Goal: Task Accomplishment & Management: Complete application form

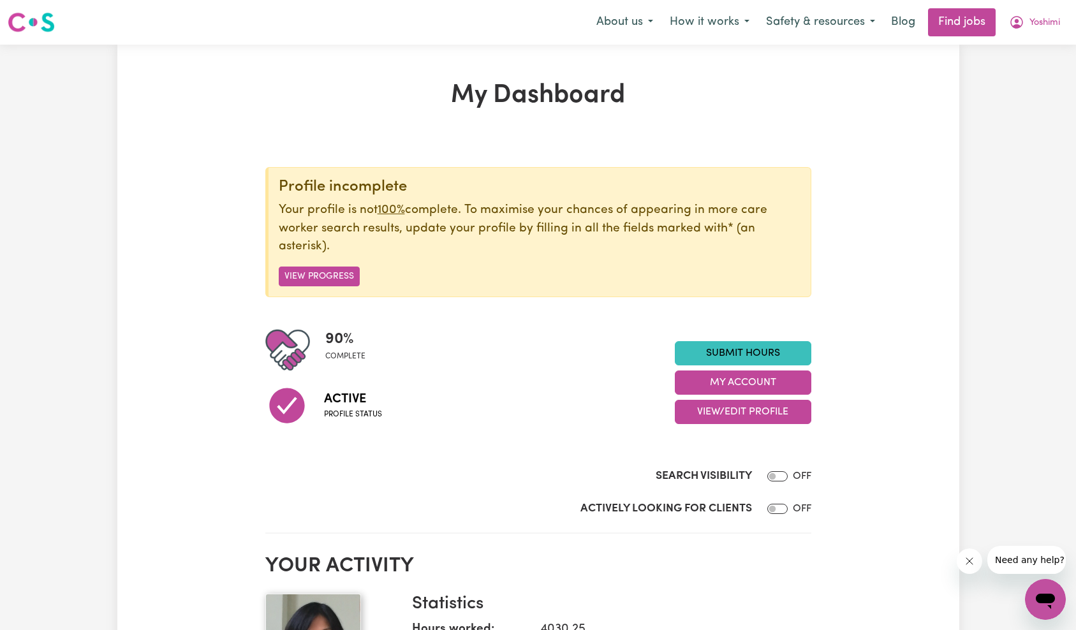
drag, startPoint x: 973, startPoint y: 560, endPoint x: 1934, endPoint y: 1066, distance: 1085.9
click at [973, 560] on icon "Close message from company" at bounding box center [969, 561] width 10 height 10
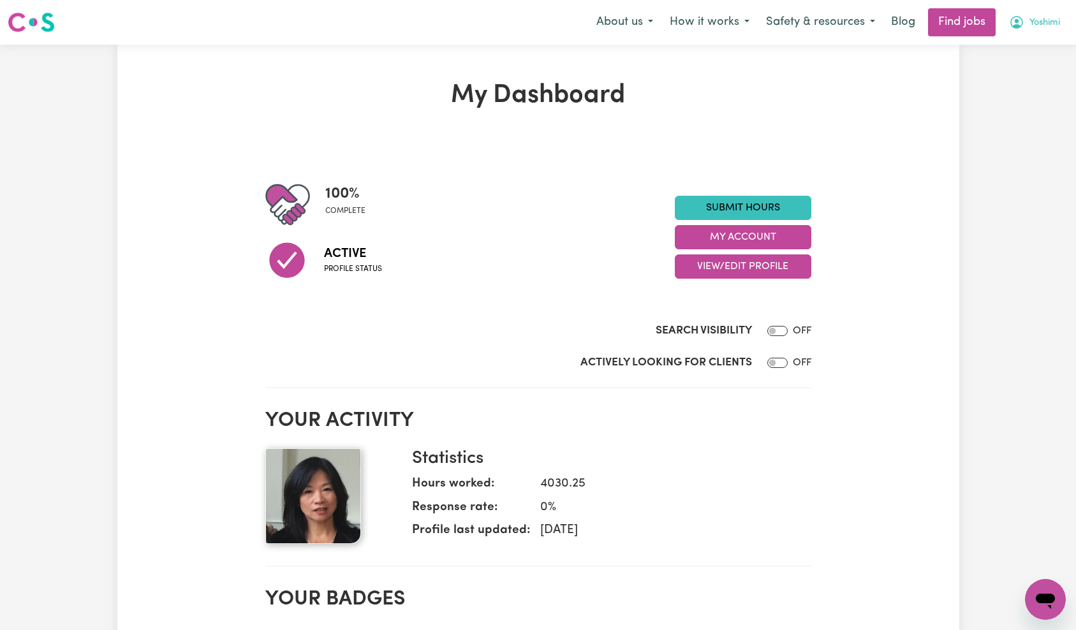
click at [1038, 25] on span "Yoshimi" at bounding box center [1044, 23] width 31 height 14
click at [1039, 49] on link "My Account" at bounding box center [1017, 50] width 101 height 24
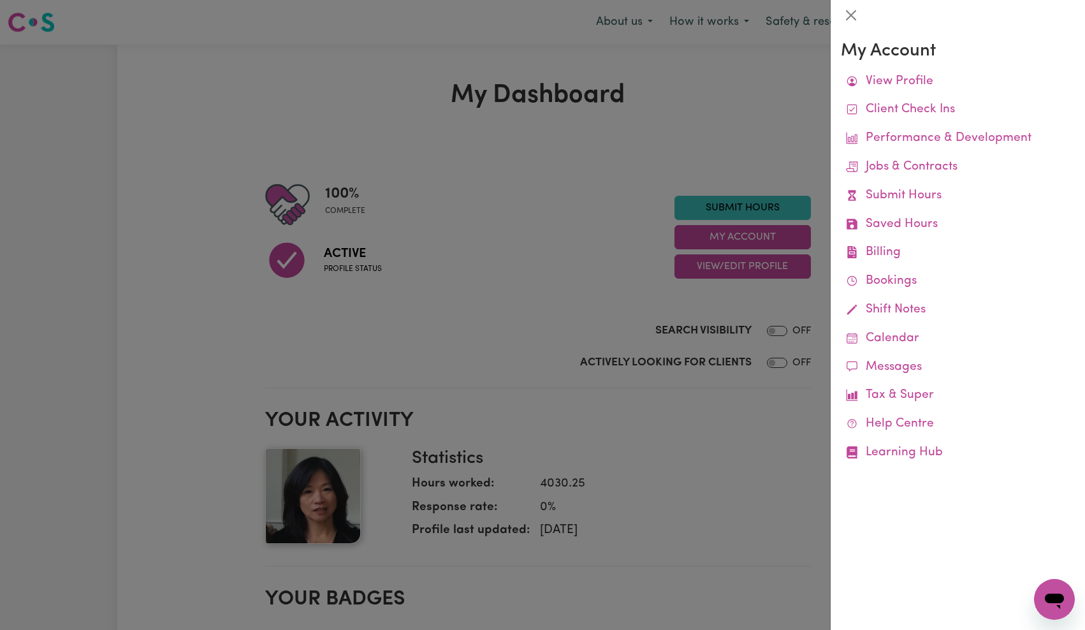
click at [733, 139] on div at bounding box center [542, 315] width 1085 height 630
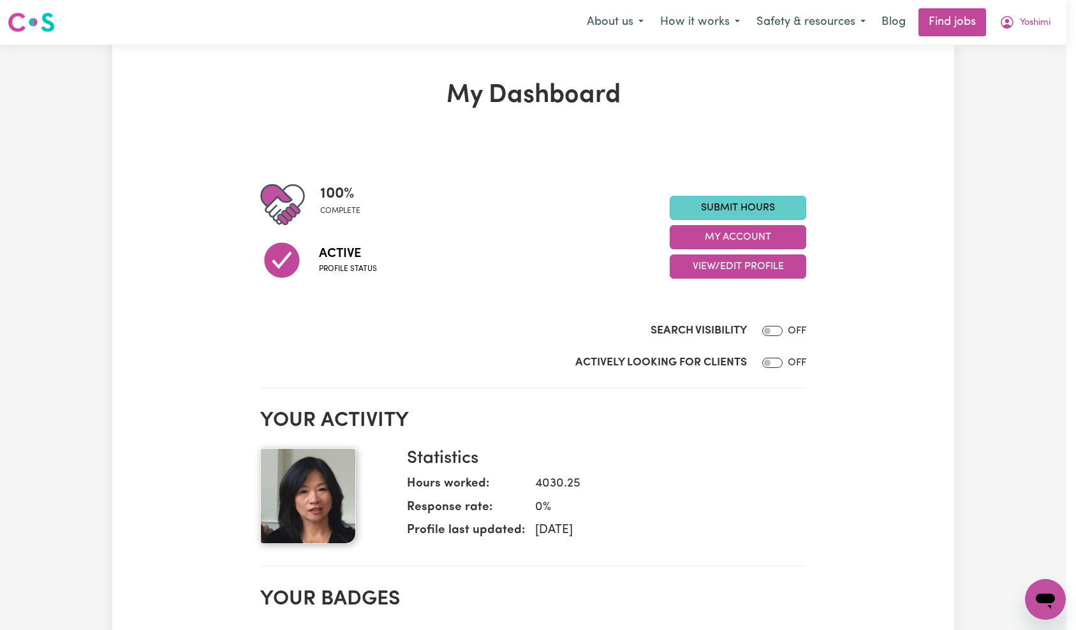
click at [738, 203] on link "Submit Hours" at bounding box center [738, 208] width 136 height 24
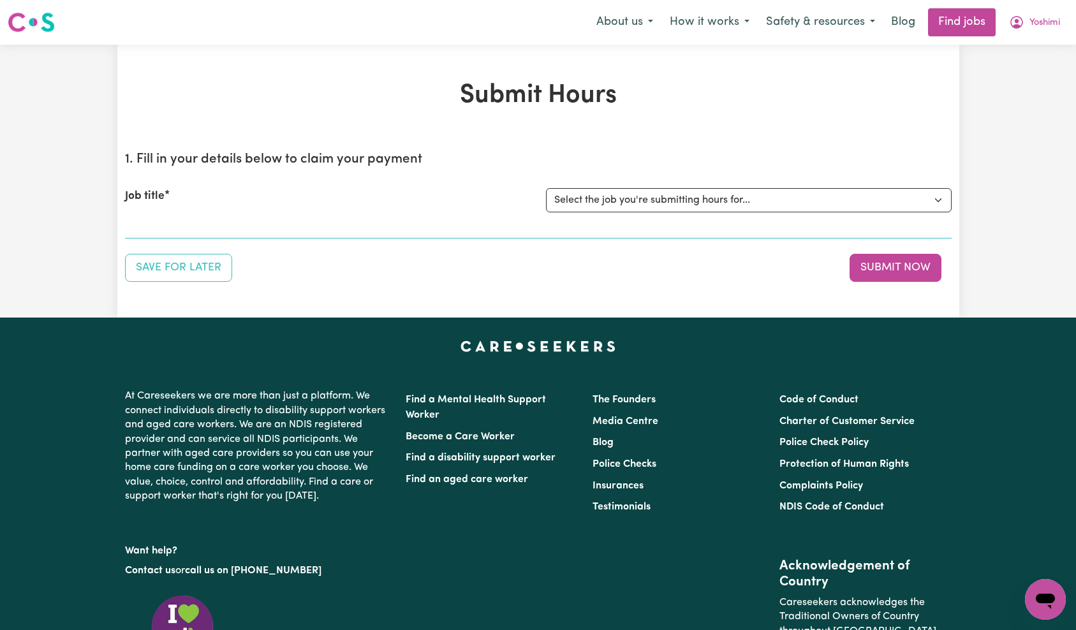
click at [806, 195] on select "Select the job you're submitting hours for... [William (Bill) Ainsworth ] Care …" at bounding box center [749, 200] width 406 height 24
click at [767, 210] on select "Select the job you're submitting hours for... [William (Bill) Ainsworth ] Care …" at bounding box center [749, 200] width 406 height 24
click at [1048, 27] on span "Yoshimi" at bounding box center [1044, 23] width 31 height 14
click at [1036, 73] on link "My Dashboard" at bounding box center [1017, 73] width 101 height 24
click at [633, 207] on select "Select the job you're submitting hours for... [William (Bill) Ainsworth ] Care …" at bounding box center [749, 200] width 406 height 24
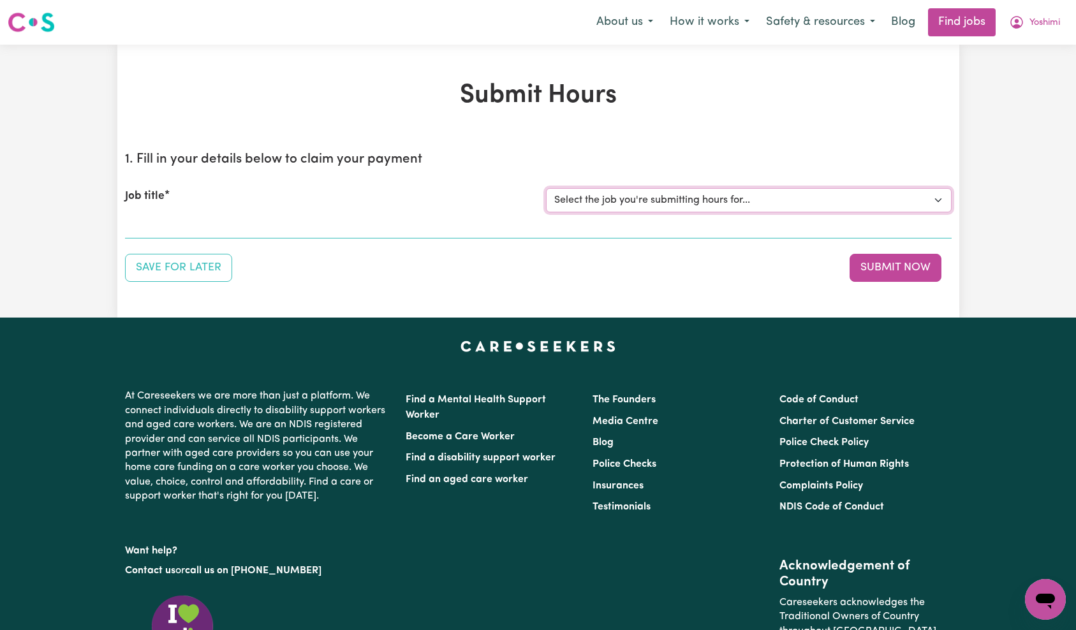
click at [677, 192] on select "Select the job you're submitting hours for... [William (Bill) Ainsworth ] Care …" at bounding box center [749, 200] width 406 height 24
click at [640, 200] on select "Select the job you're submitting hours for... [William (Bill) Ainsworth ] Care …" at bounding box center [749, 200] width 406 height 24
select select "5648"
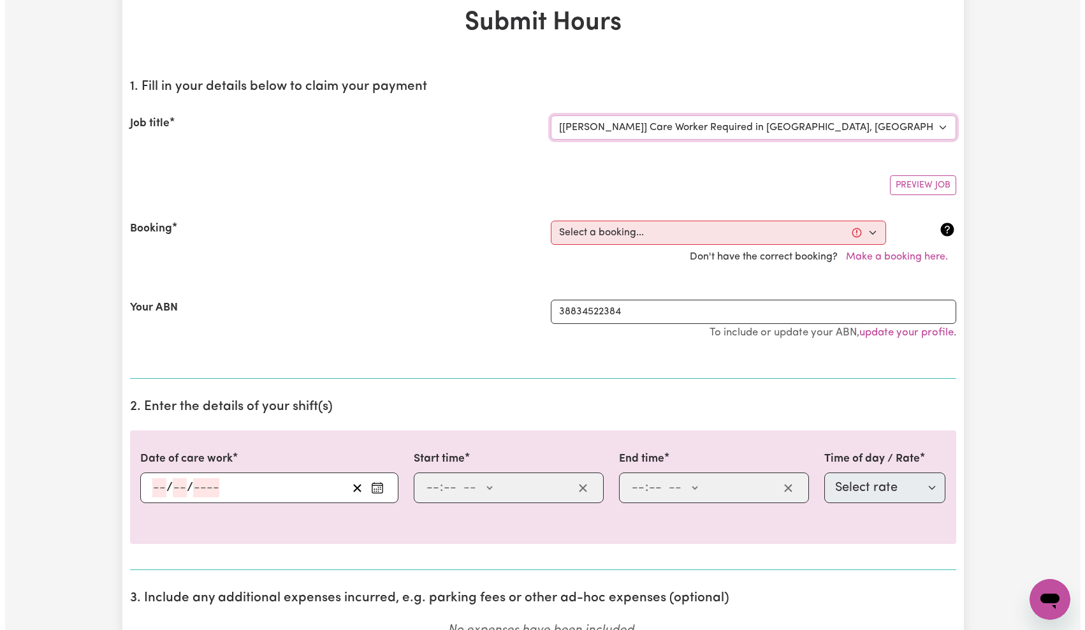
scroll to position [144, 0]
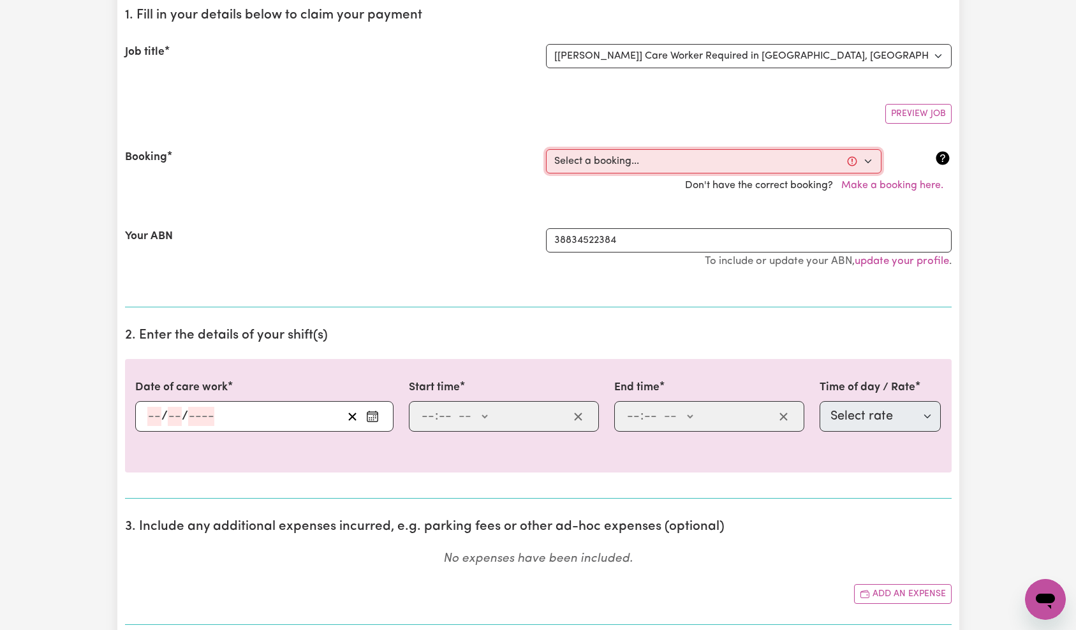
click at [840, 165] on select "Select a booking... Mon, September 15, 2025 - 07:30am to 08:30am (RECURRING) We…" at bounding box center [713, 161] width 335 height 24
click at [908, 181] on button "Make a booking here." at bounding box center [892, 185] width 119 height 24
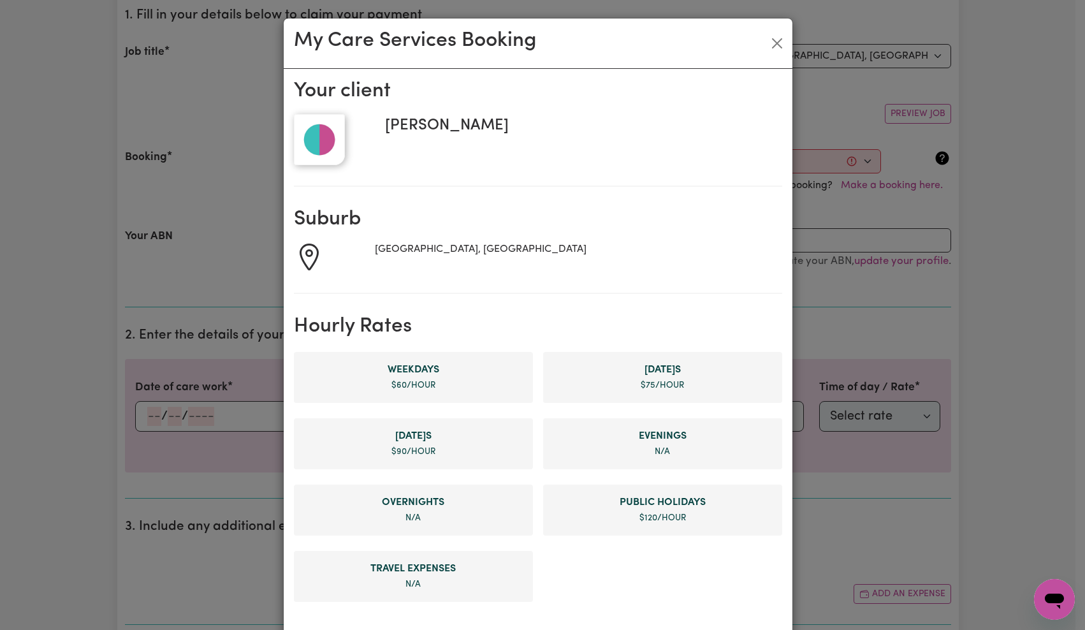
scroll to position [608, 0]
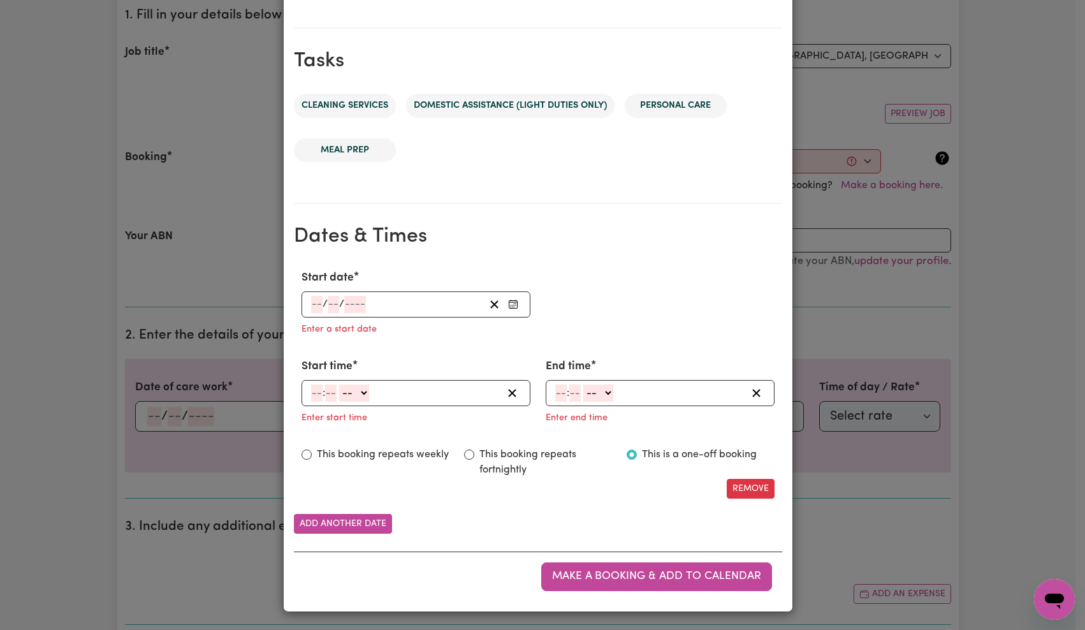
click at [395, 300] on div "/ /" at bounding box center [397, 304] width 175 height 17
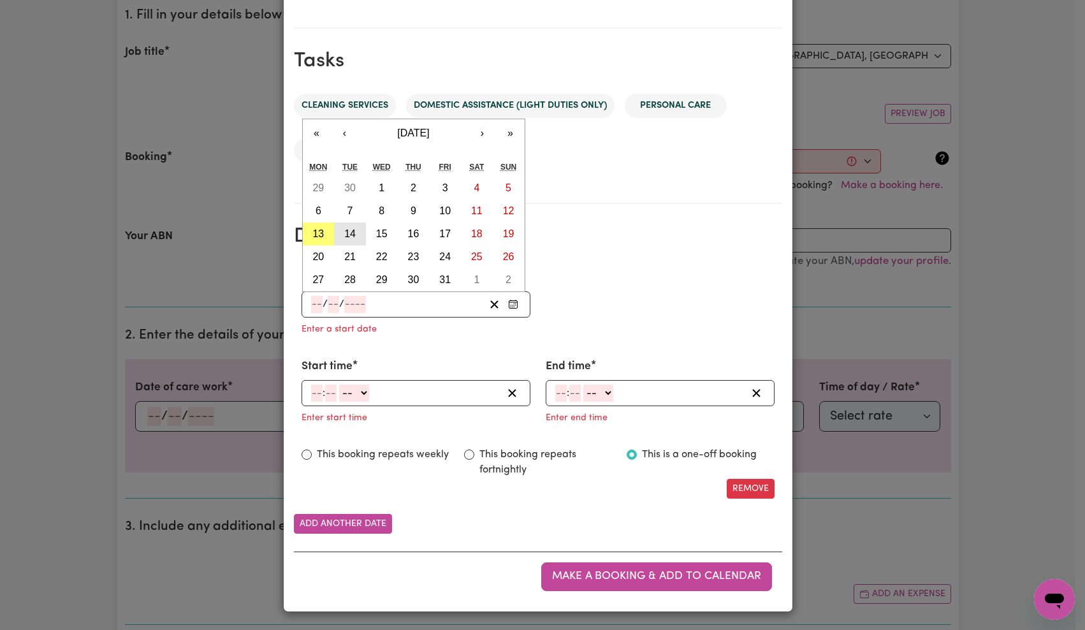
click at [344, 243] on button "14" at bounding box center [350, 234] width 32 height 23
type input "2025-10-14"
type input "14"
type input "10"
type input "2025"
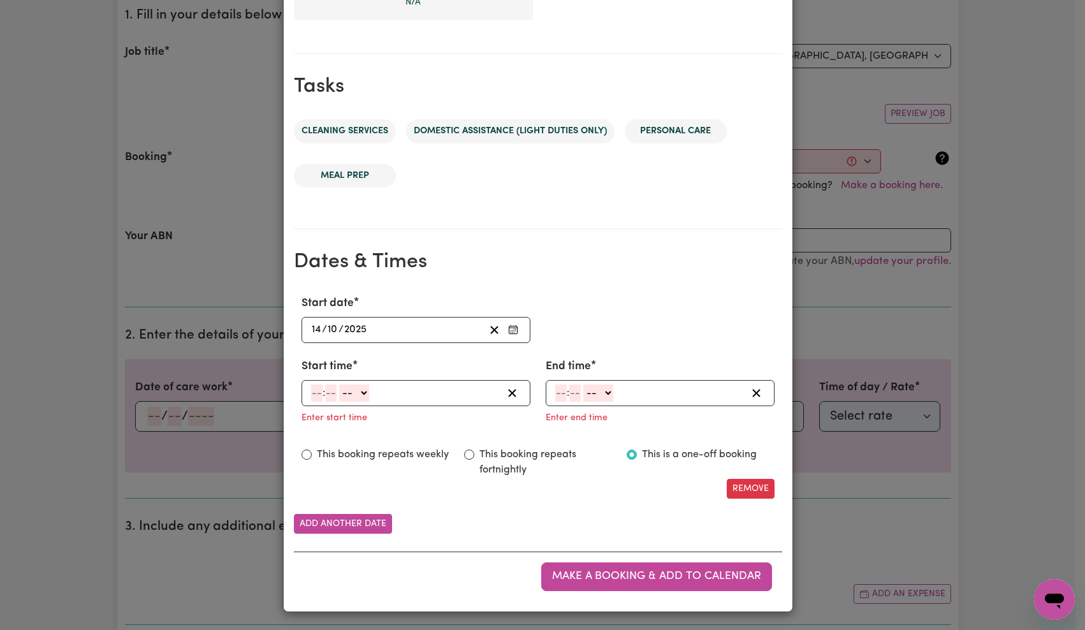
scroll to position [582, 0]
click at [311, 389] on input "number" at bounding box center [316, 393] width 11 height 17
type input "9"
type input "0"
select select "am"
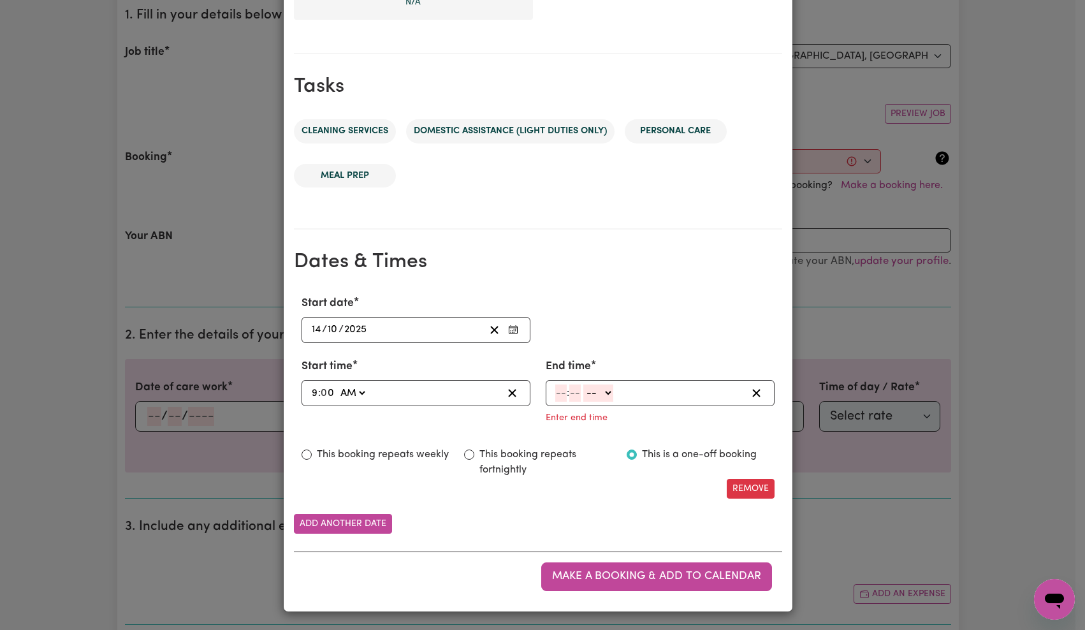
type input "09:00"
type input "5"
type input "0"
select select "pm"
type input "17:00"
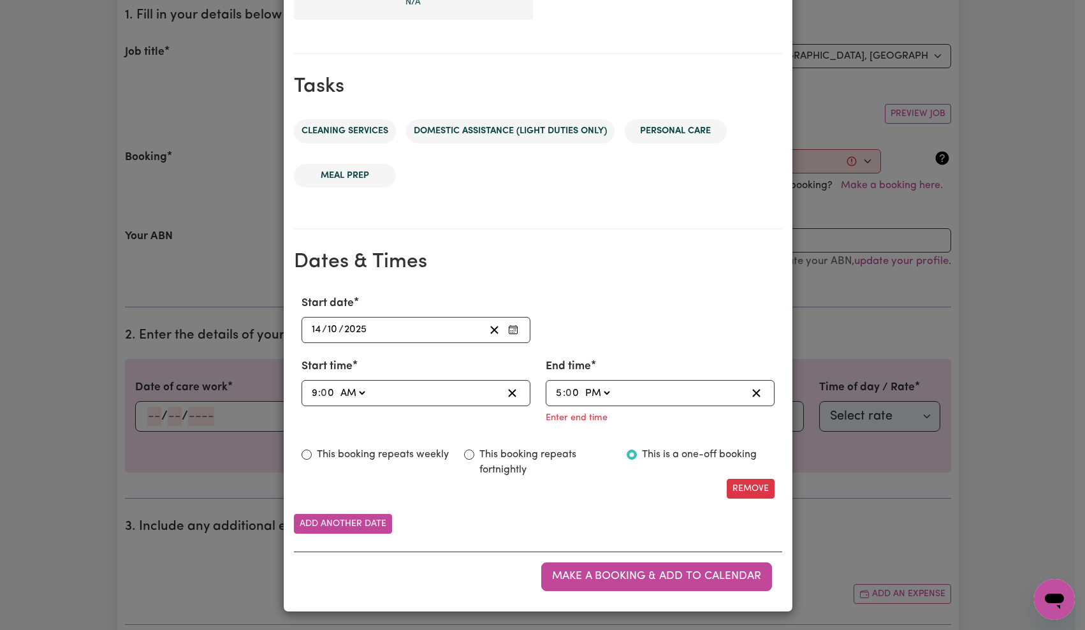
scroll to position [557, 0]
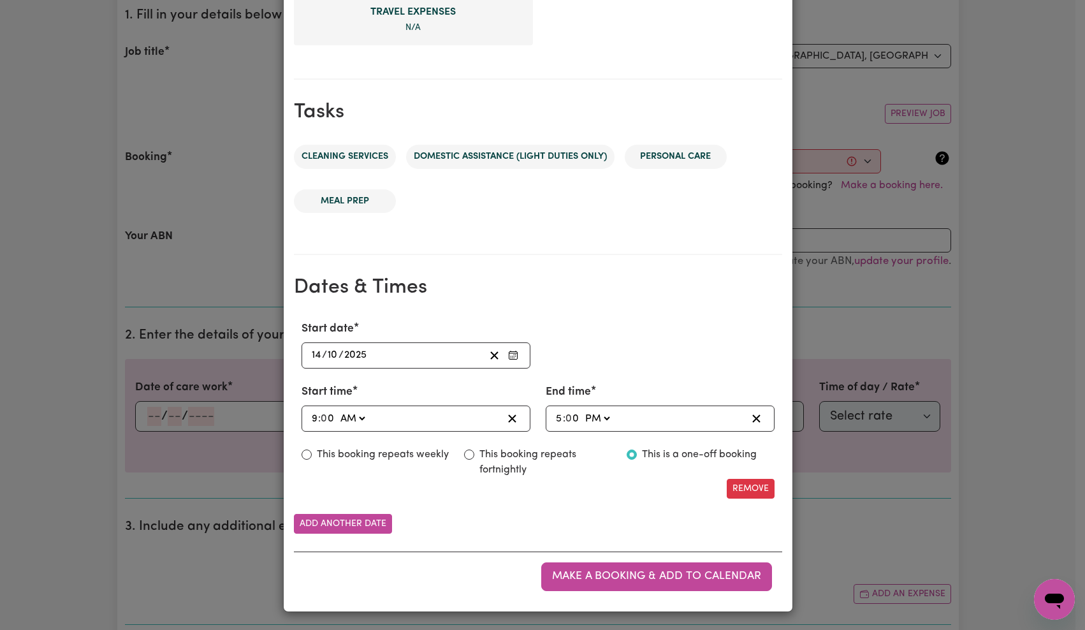
click at [652, 563] on button "Make a booking & add to calendar" at bounding box center [656, 576] width 231 height 28
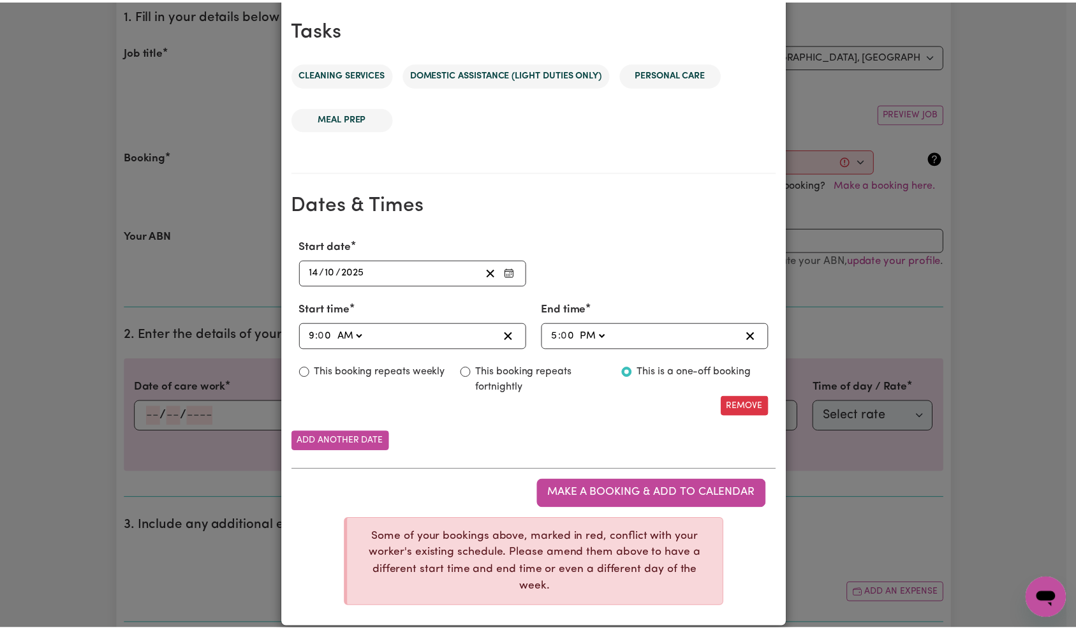
scroll to position [0, 0]
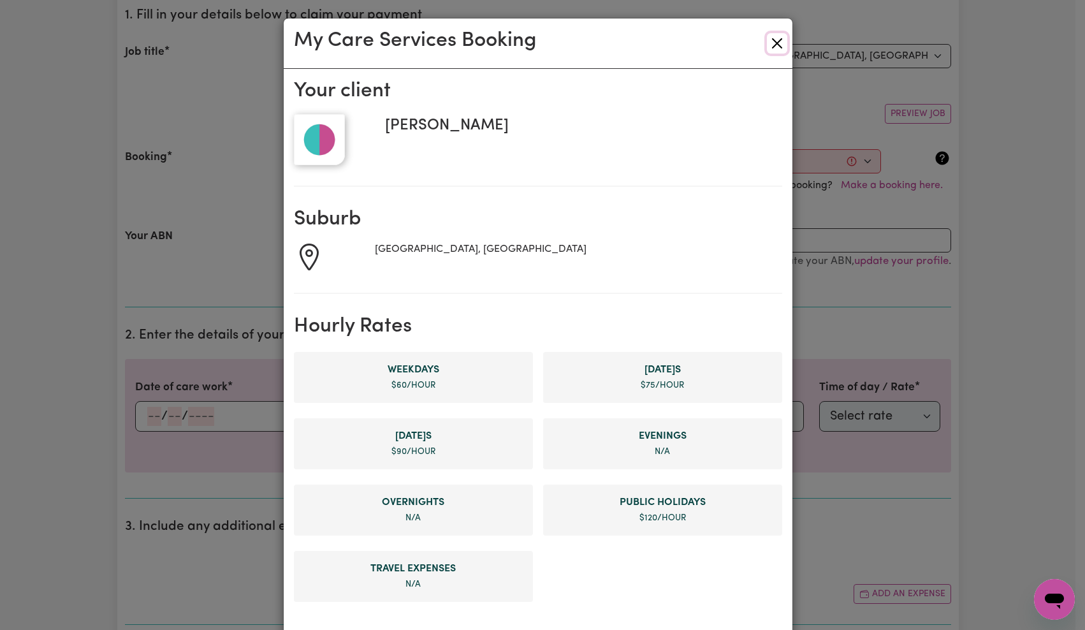
click at [770, 41] on button "Close" at bounding box center [777, 43] width 20 height 20
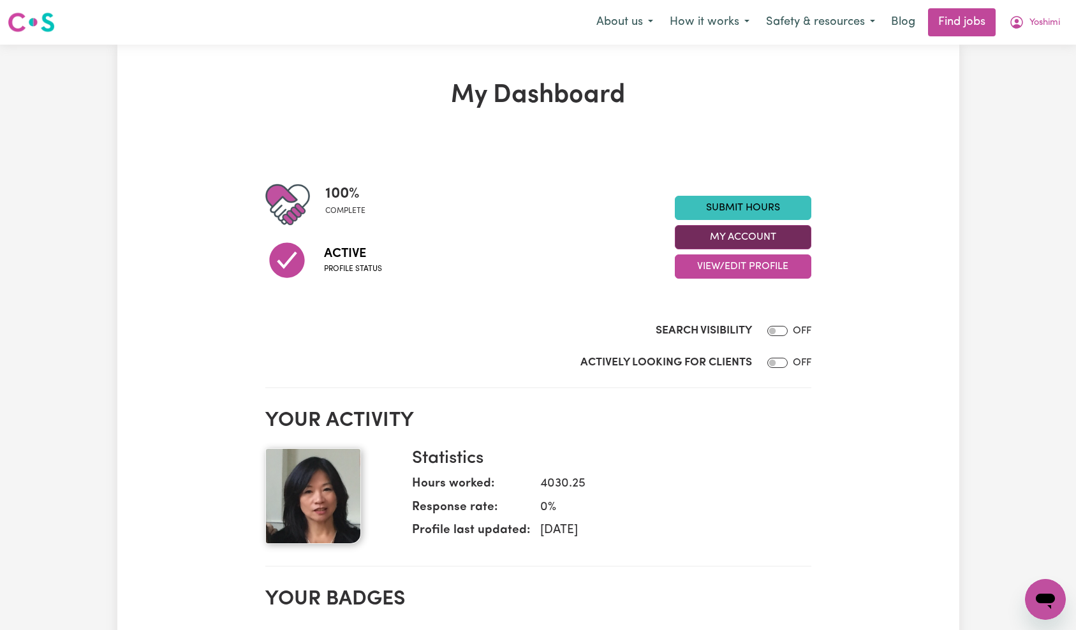
click at [730, 242] on button "My Account" at bounding box center [743, 237] width 136 height 24
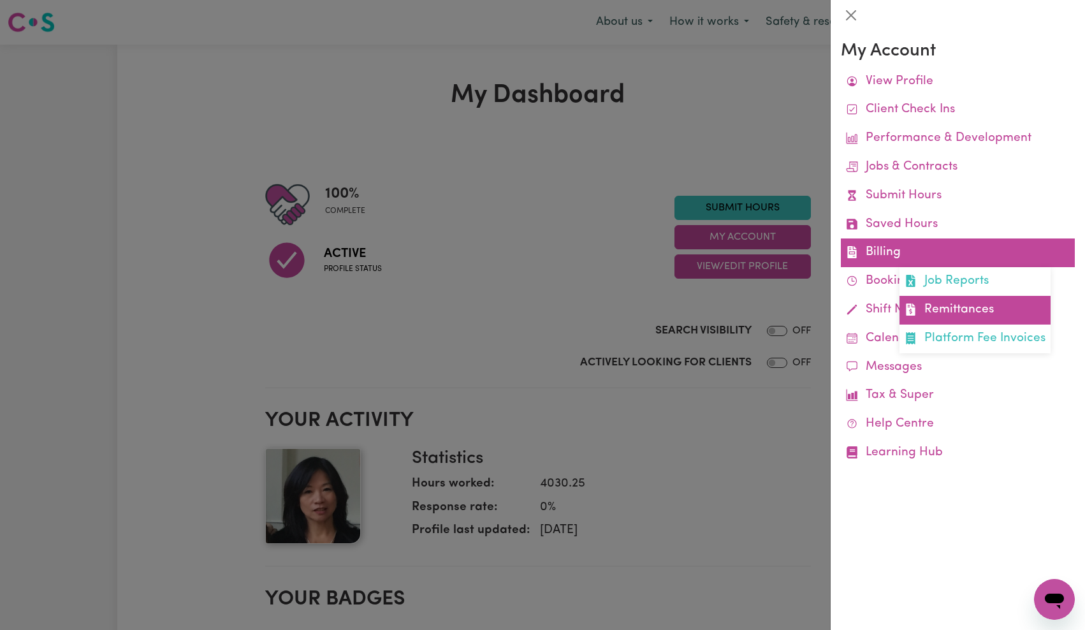
click at [944, 304] on link "Remittances" at bounding box center [975, 310] width 151 height 29
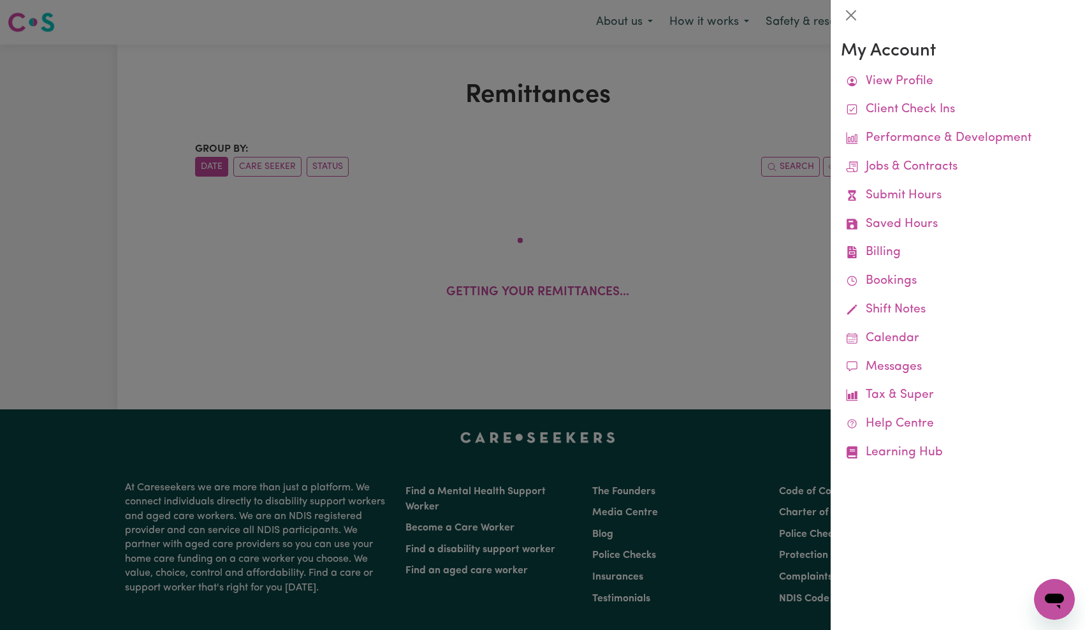
click at [695, 259] on div at bounding box center [542, 315] width 1085 height 630
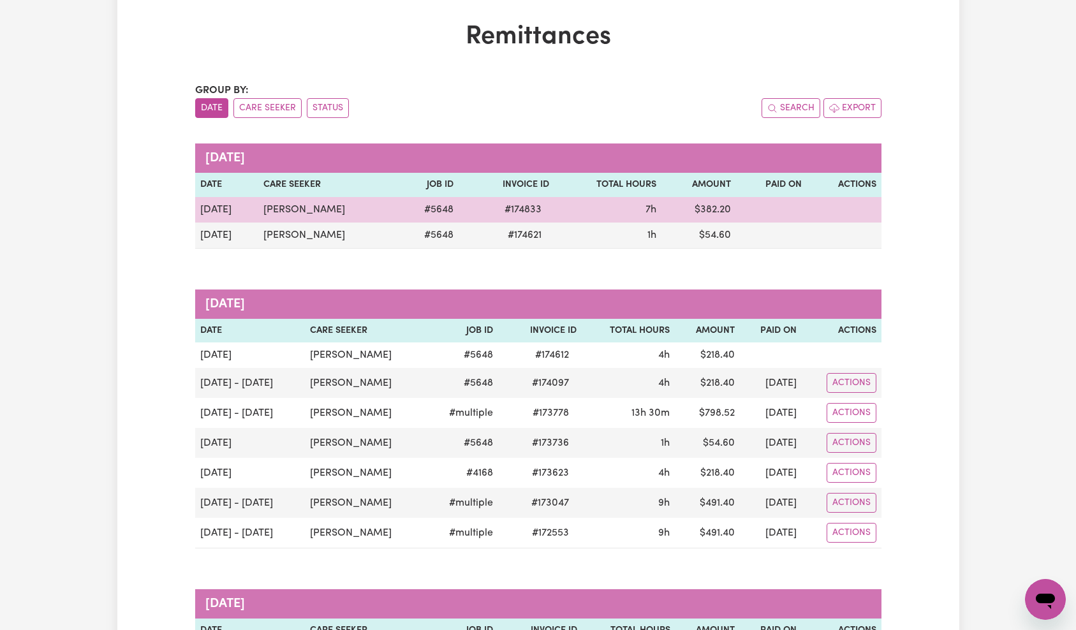
scroll to position [51, 0]
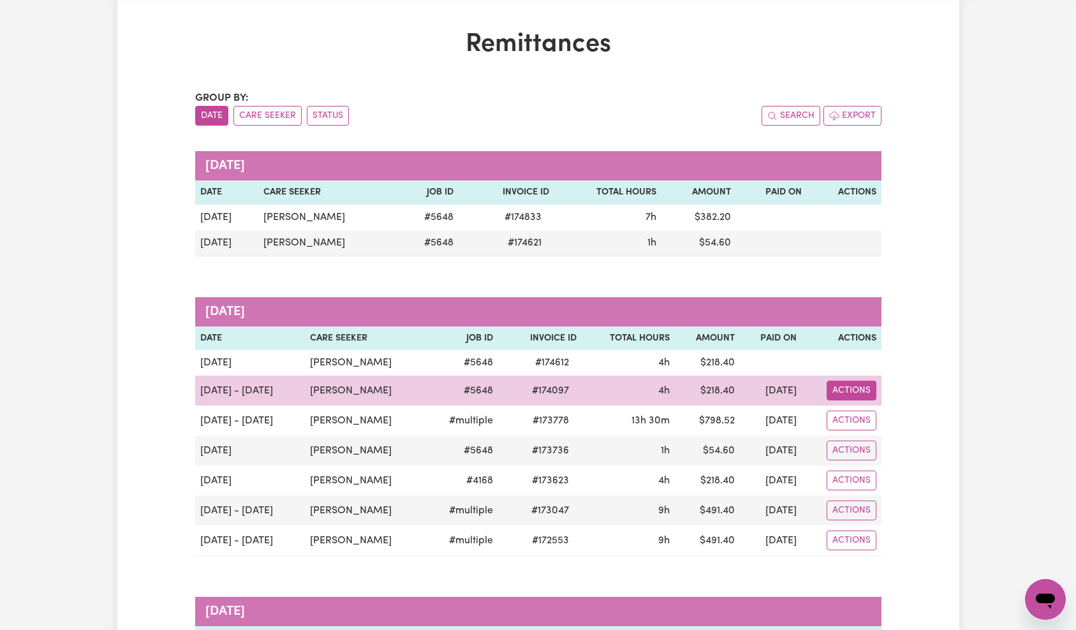
click at [868, 395] on button "Actions" at bounding box center [851, 391] width 50 height 20
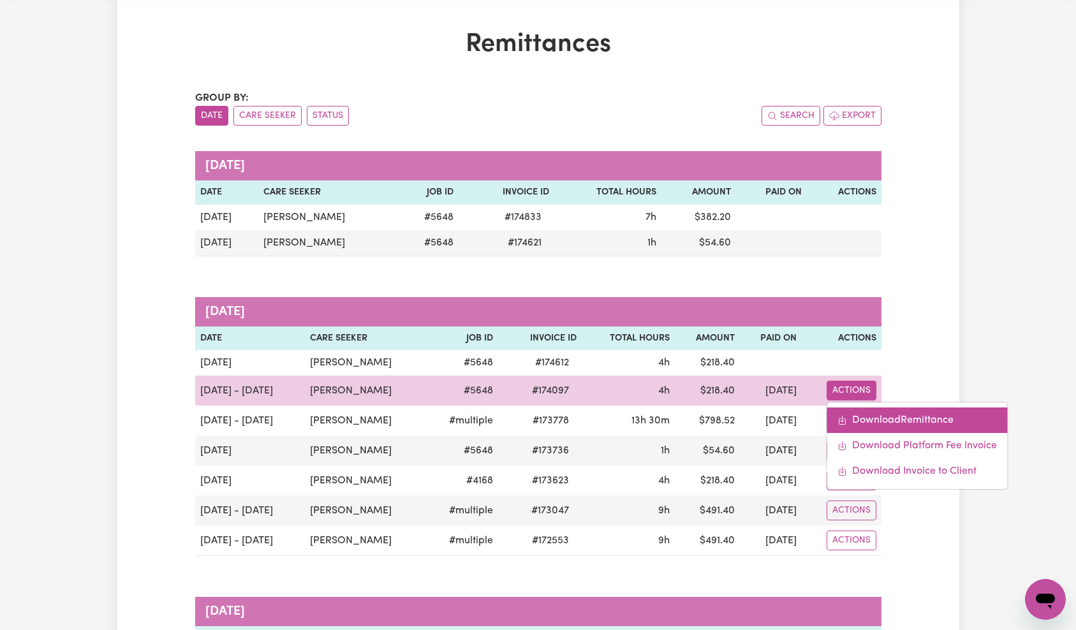
click at [876, 413] on link "Download Remittance" at bounding box center [916, 420] width 180 height 26
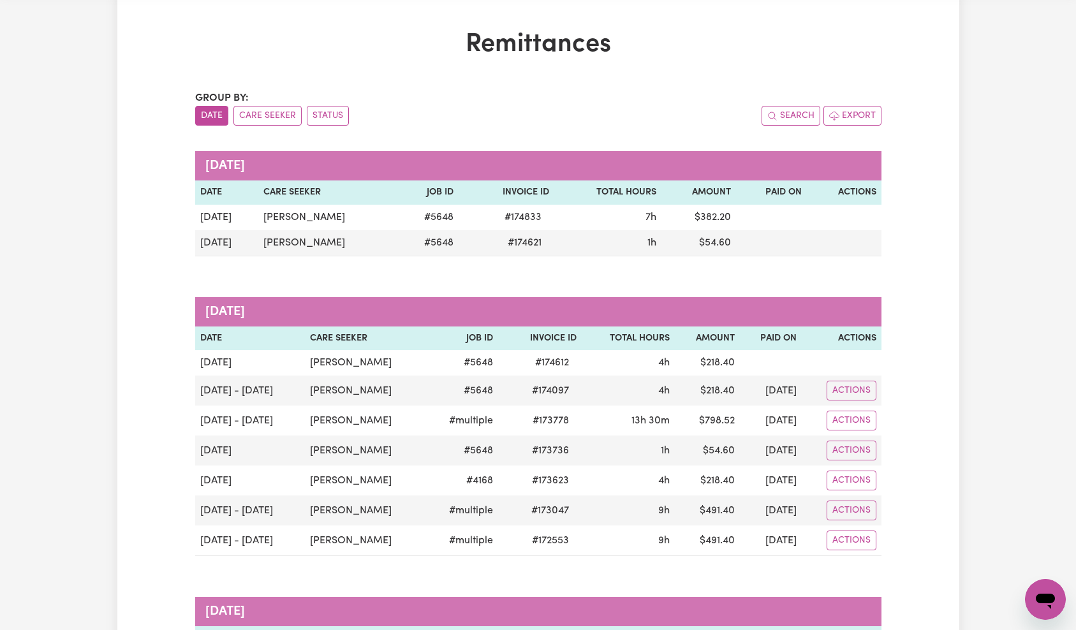
scroll to position [0, 0]
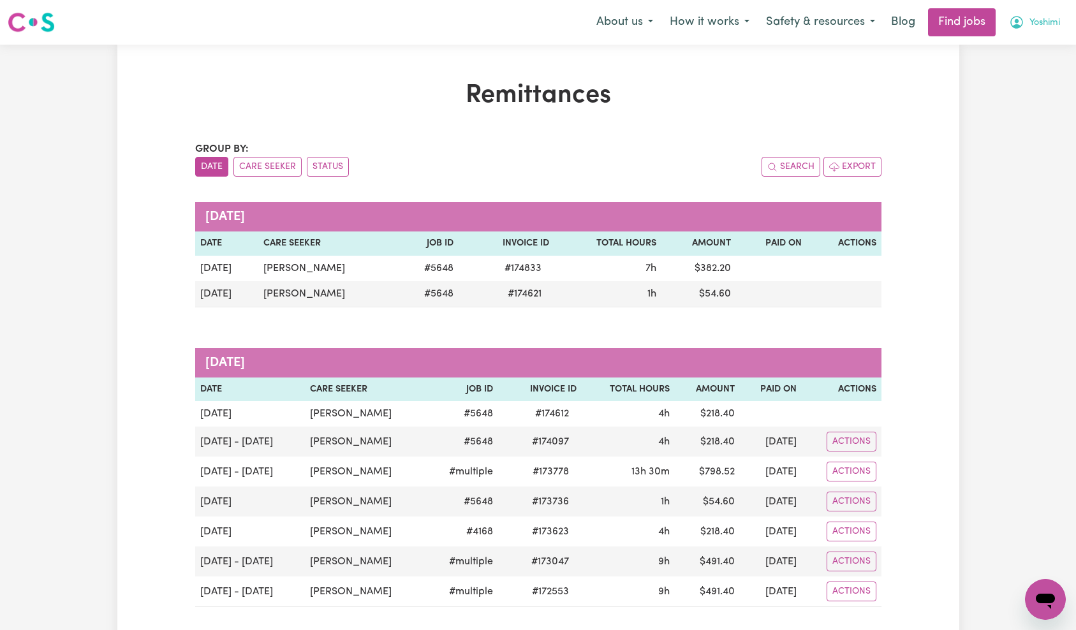
click at [1029, 27] on span "Yoshimi" at bounding box center [1044, 23] width 31 height 14
click at [1008, 72] on link "My Dashboard" at bounding box center [1017, 73] width 101 height 24
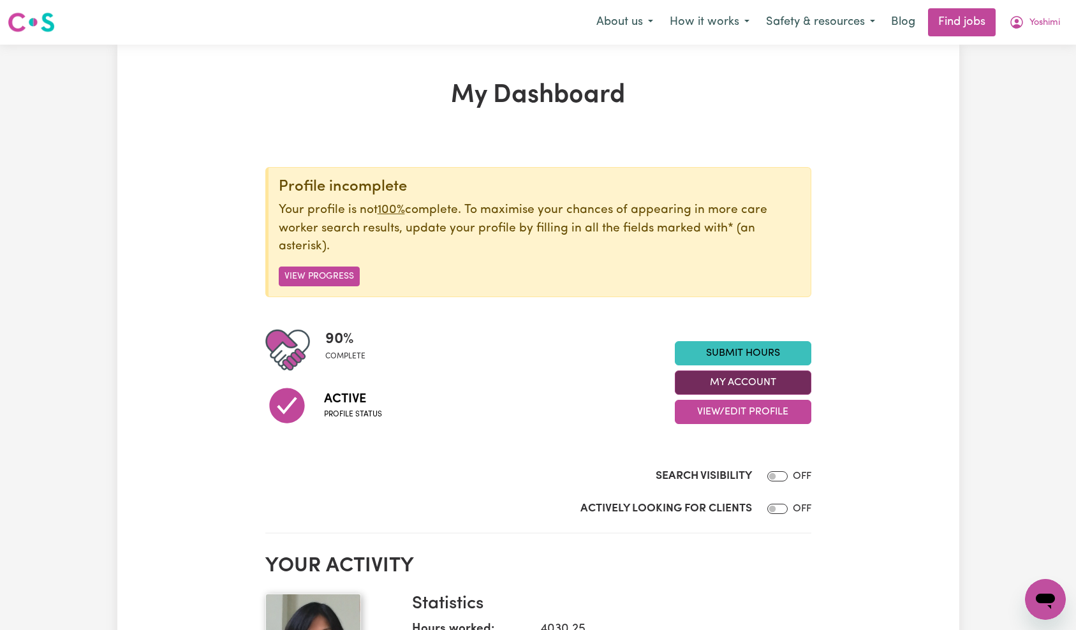
click at [744, 379] on button "My Account" at bounding box center [743, 382] width 136 height 24
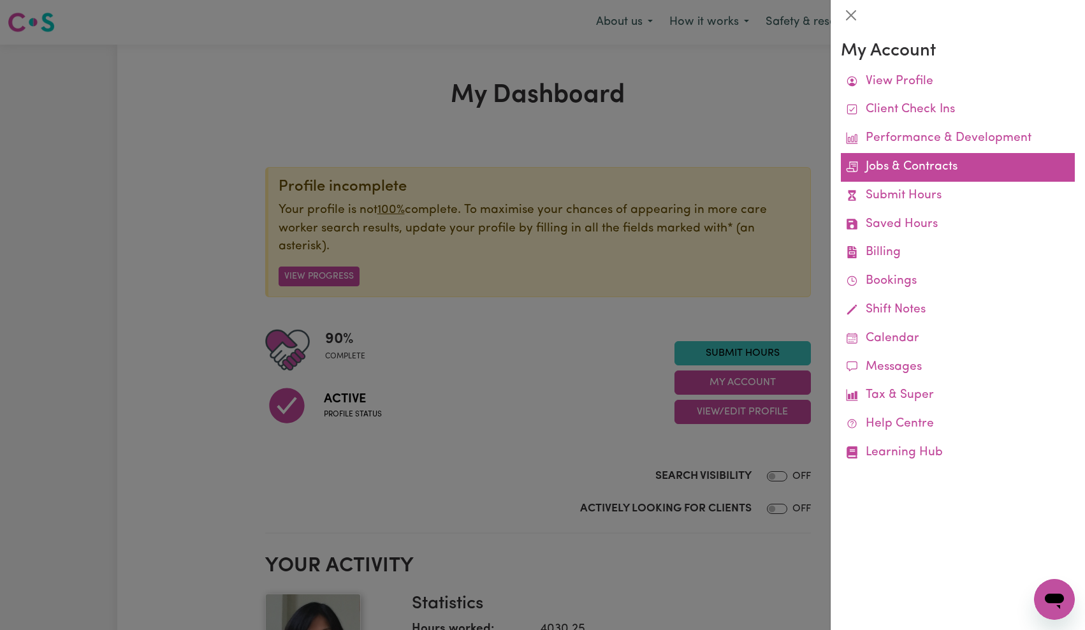
click at [942, 170] on link "Jobs & Contracts" at bounding box center [958, 167] width 234 height 29
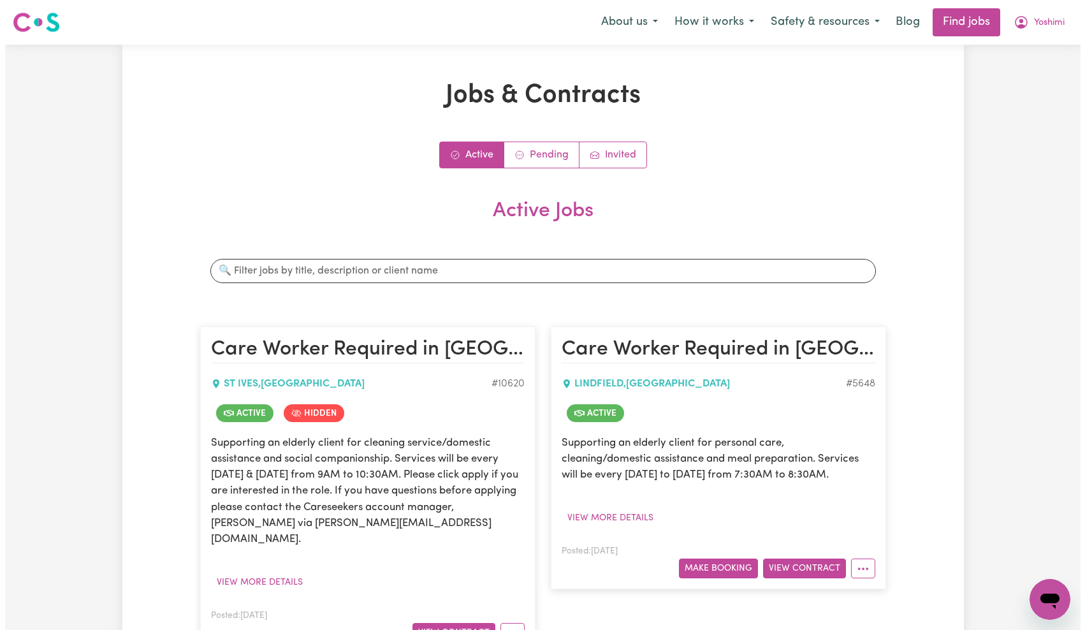
scroll to position [16, 0]
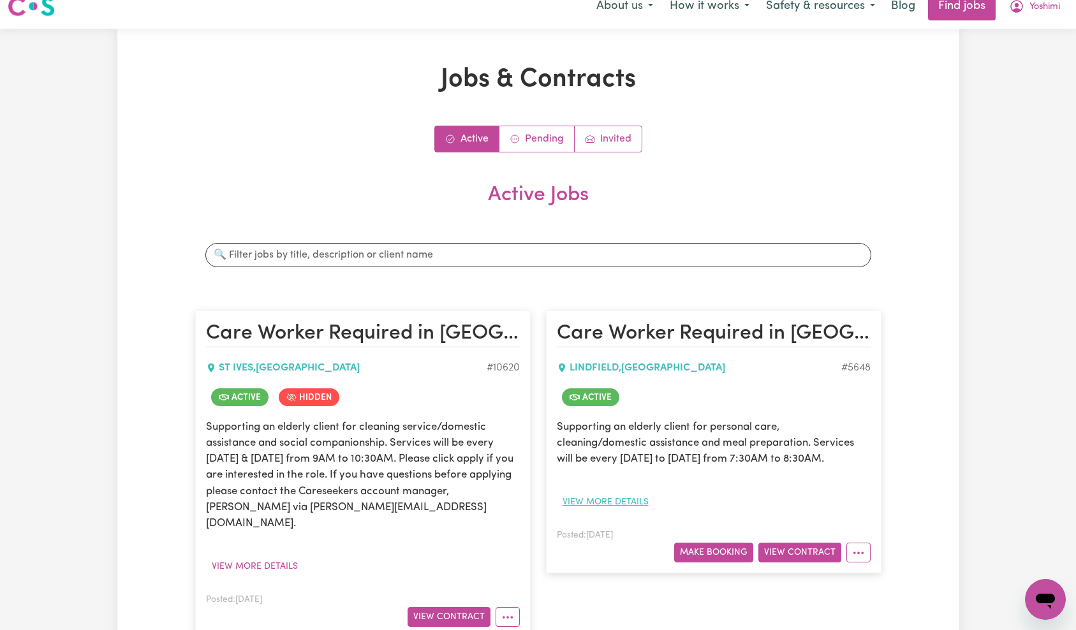
click at [630, 497] on button "View more details" at bounding box center [606, 502] width 98 height 20
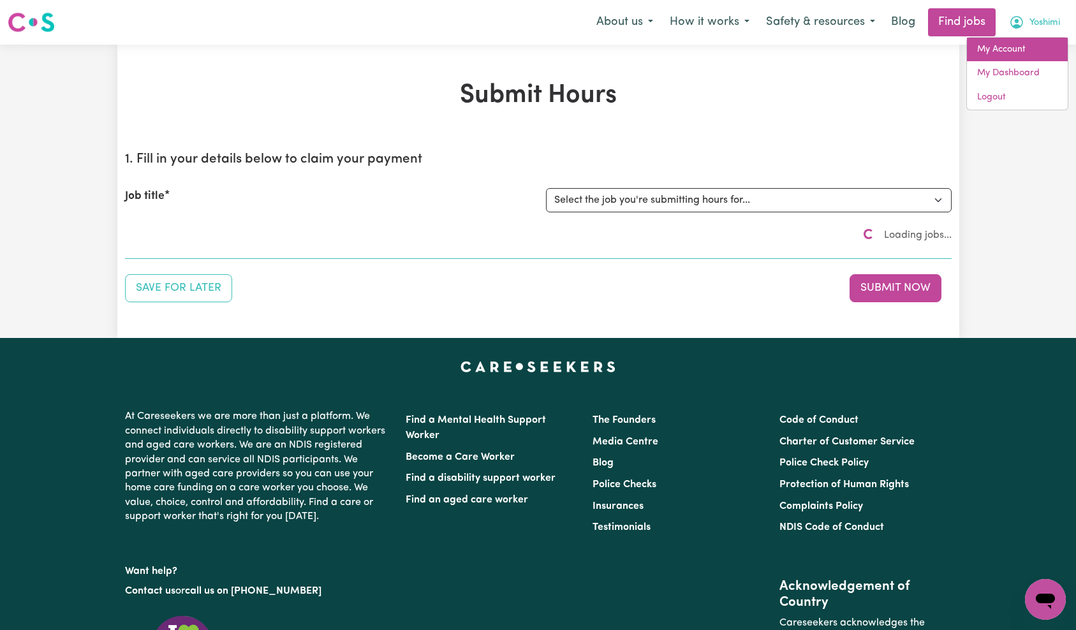
click at [1039, 44] on link "My Account" at bounding box center [1017, 50] width 101 height 24
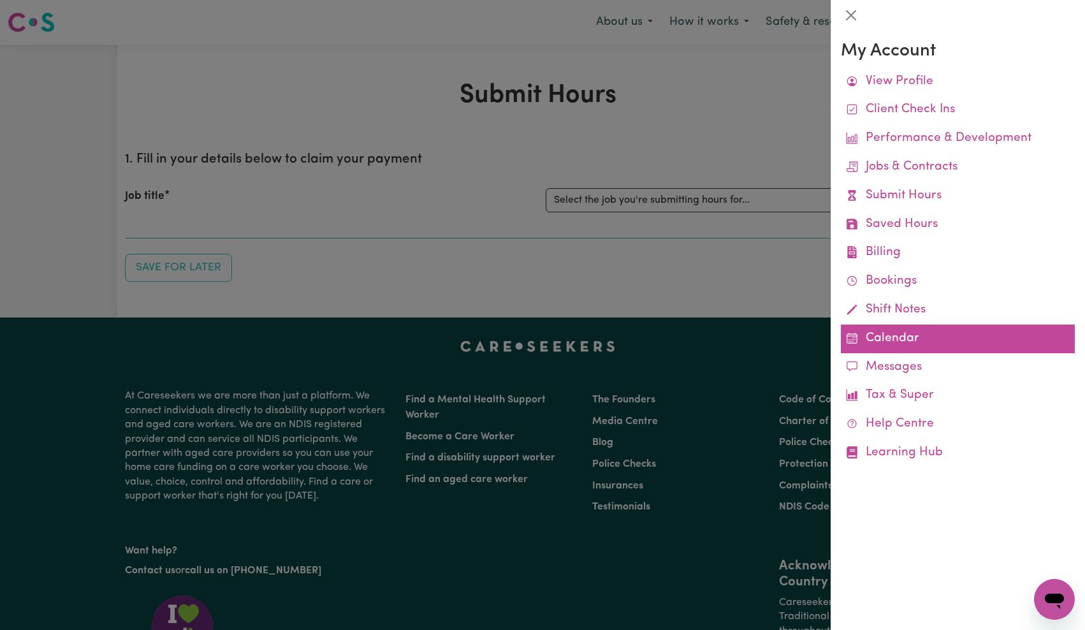
click at [883, 342] on link "Calendar" at bounding box center [958, 339] width 234 height 29
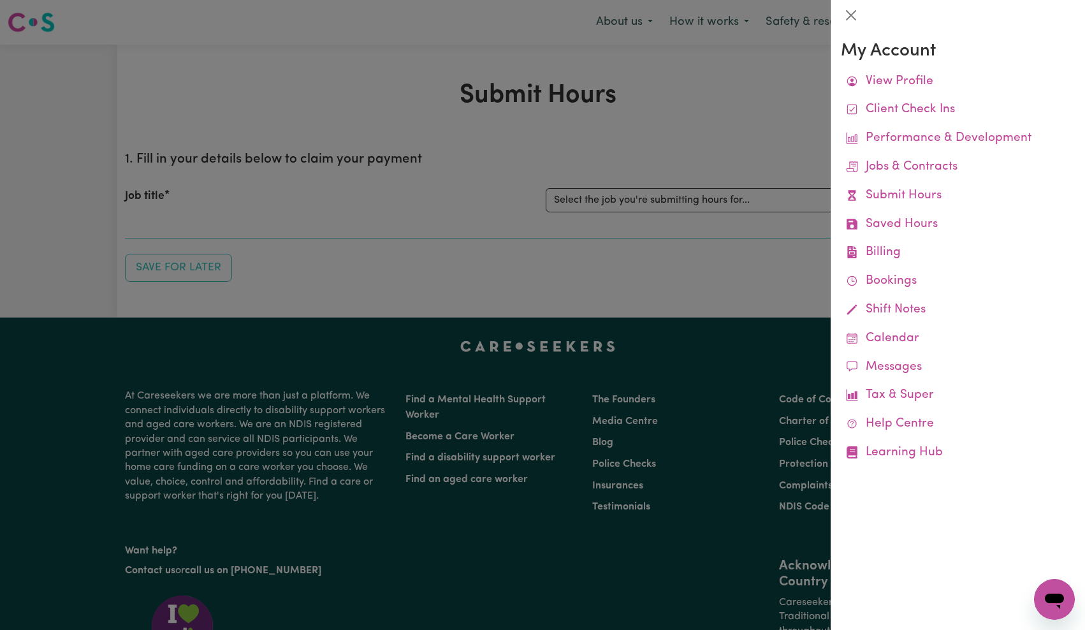
click at [578, 131] on div at bounding box center [542, 315] width 1085 height 630
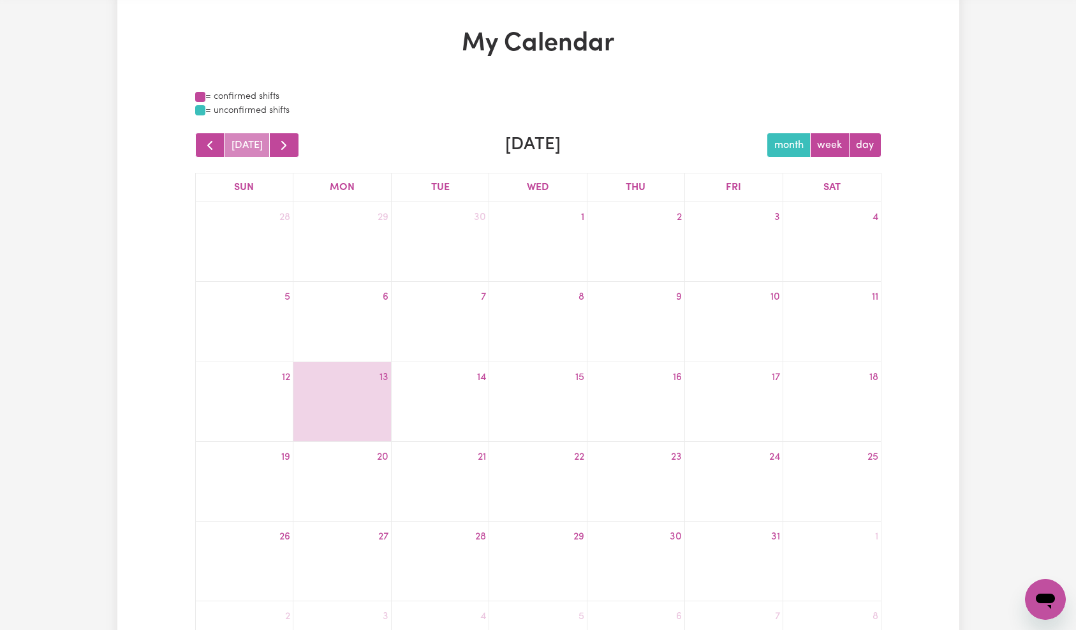
scroll to position [98, 0]
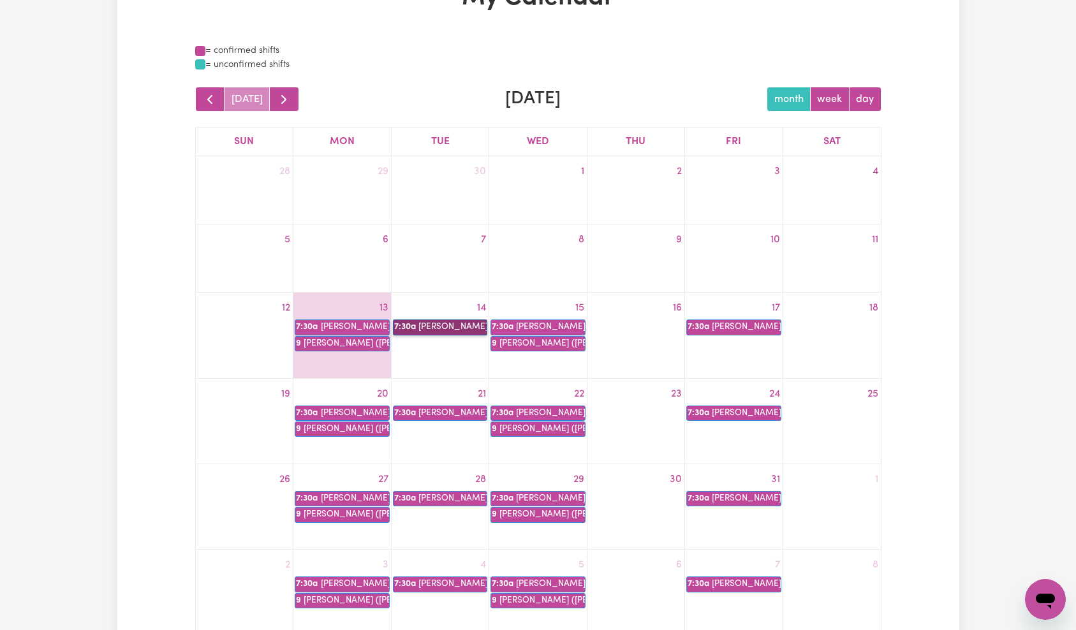
click at [423, 330] on link "7:30a Dorothy Ainsworth" at bounding box center [440, 326] width 94 height 15
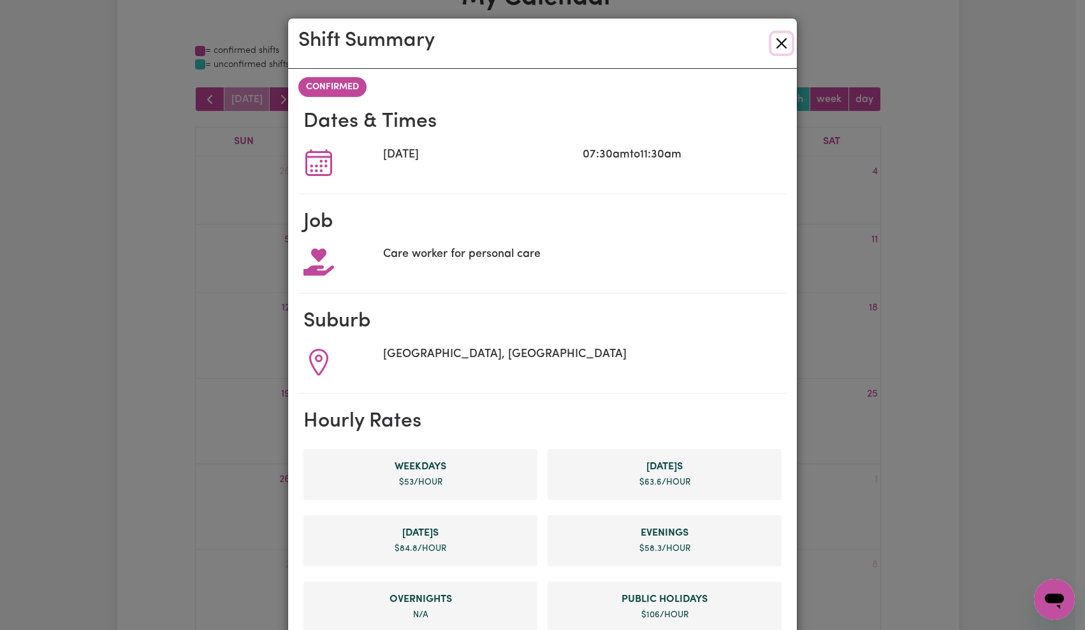
click at [774, 44] on button "Close" at bounding box center [782, 43] width 20 height 20
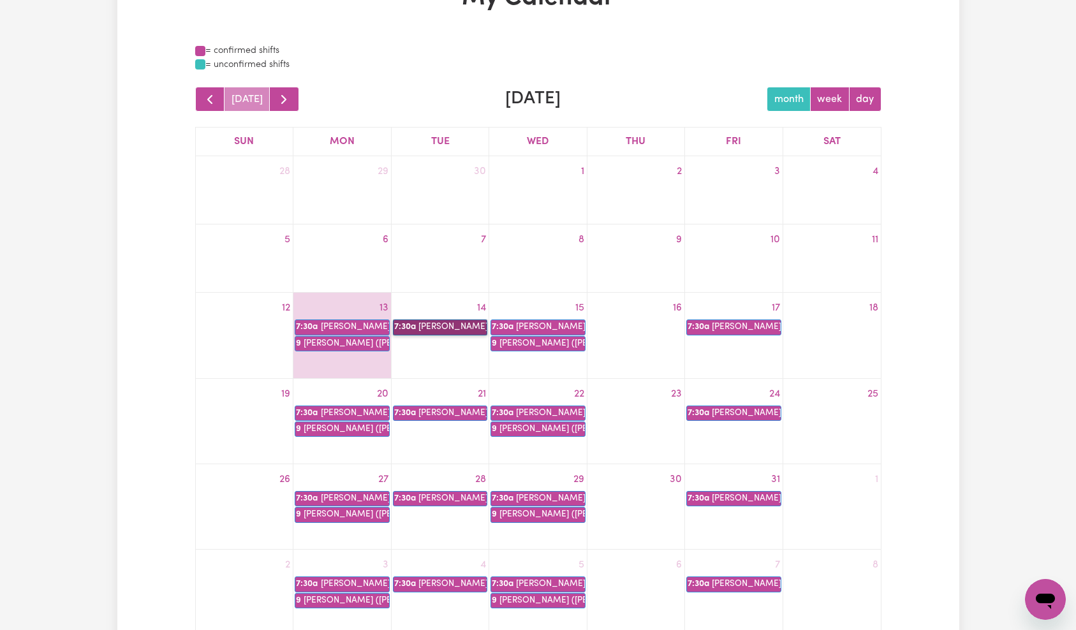
click at [465, 325] on link "7:30a Dorothy Ainsworth" at bounding box center [440, 326] width 94 height 15
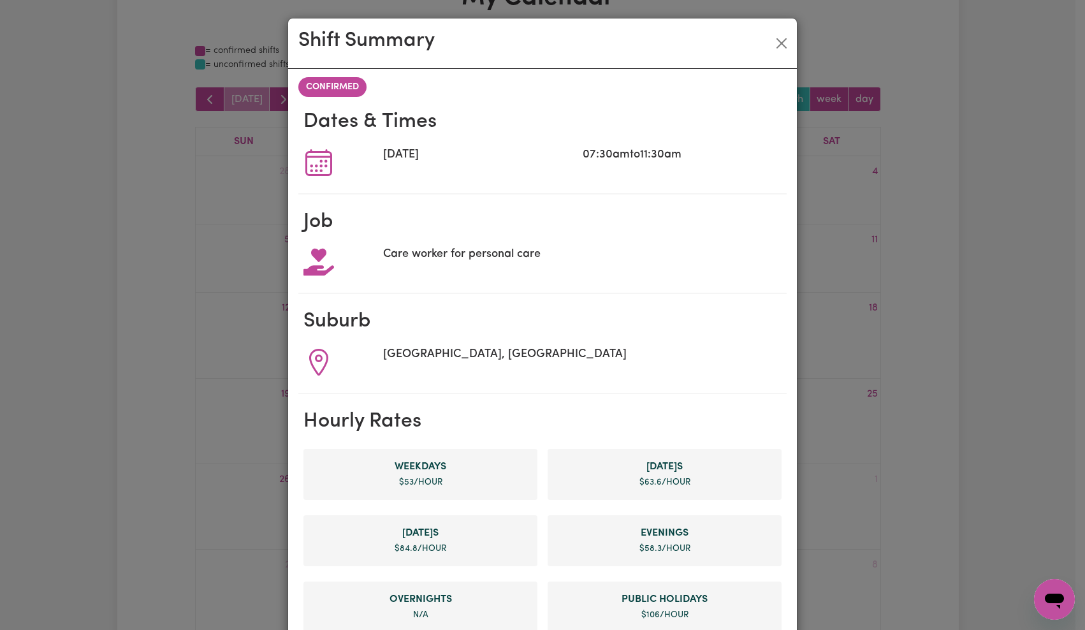
click at [559, 103] on section "Dates & Times Tue, 14 Oct, 2025 07:30am to 11:30am" at bounding box center [542, 143] width 488 height 99
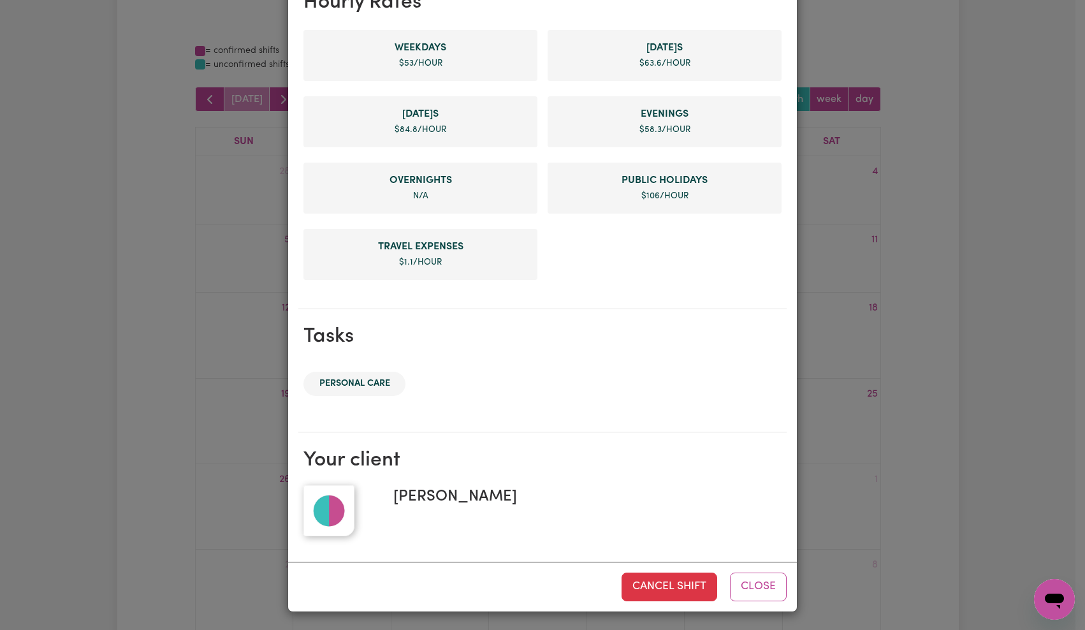
drag, startPoint x: 383, startPoint y: 499, endPoint x: 589, endPoint y: 508, distance: 206.8
click at [589, 509] on div "Dorothy Ainsworth" at bounding box center [582, 510] width 399 height 51
copy span "Dorothy Ainsworth"
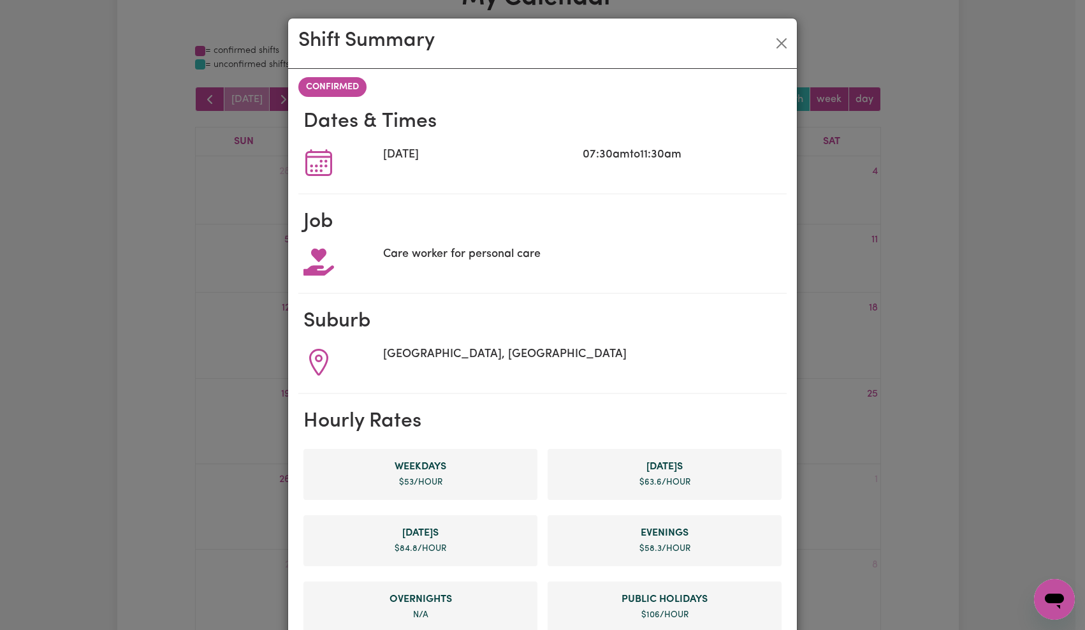
click at [596, 165] on div "07:30am to 11:30am" at bounding box center [683, 162] width 200 height 31
drag, startPoint x: 576, startPoint y: 152, endPoint x: 750, endPoint y: 156, distance: 173.5
click at [751, 155] on div "Tue, 14 Oct, 2025 07:30am to 11:30am" at bounding box center [543, 162] width 478 height 31
copy div "07:30am to 11:30am"
